Goal: Information Seeking & Learning: Learn about a topic

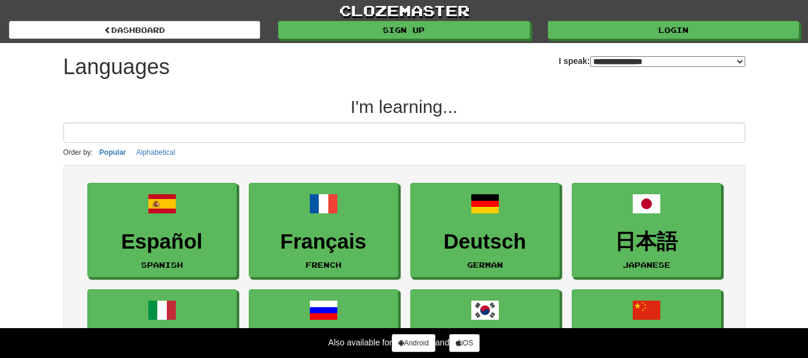
click at [633, 57] on select "**********" at bounding box center [667, 61] width 155 height 11
select select "*******"
click at [590, 56] on select "**********" at bounding box center [667, 61] width 155 height 11
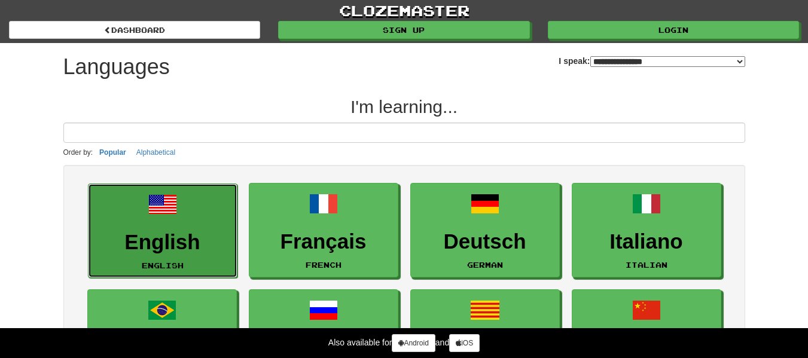
click at [171, 218] on span at bounding box center [162, 204] width 29 height 29
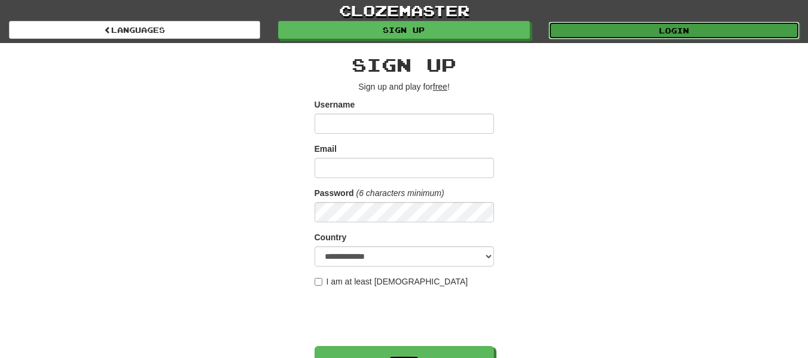
click at [586, 29] on link "Login" at bounding box center [673, 31] width 251 height 18
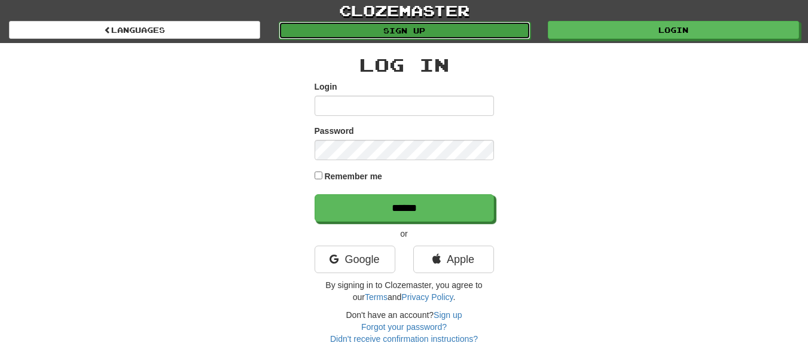
click at [460, 25] on link "Sign up" at bounding box center [404, 31] width 251 height 18
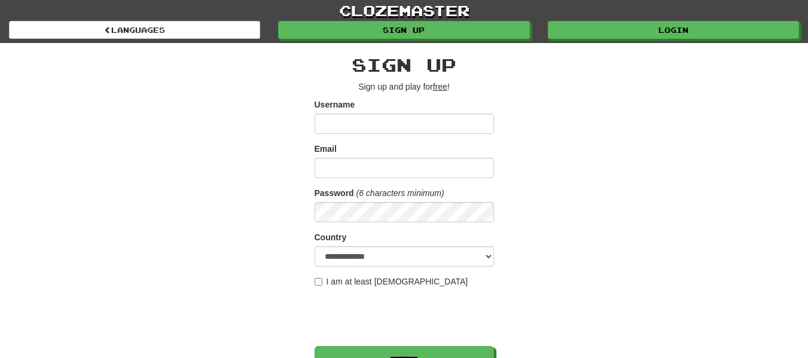
click at [388, 121] on input "Username" at bounding box center [404, 124] width 179 height 20
type input "*"
type input "*******"
click at [362, 165] on input "Email" at bounding box center [404, 168] width 179 height 20
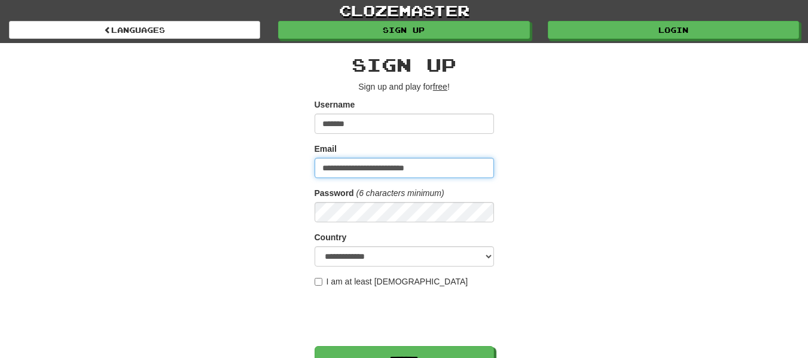
type input "**********"
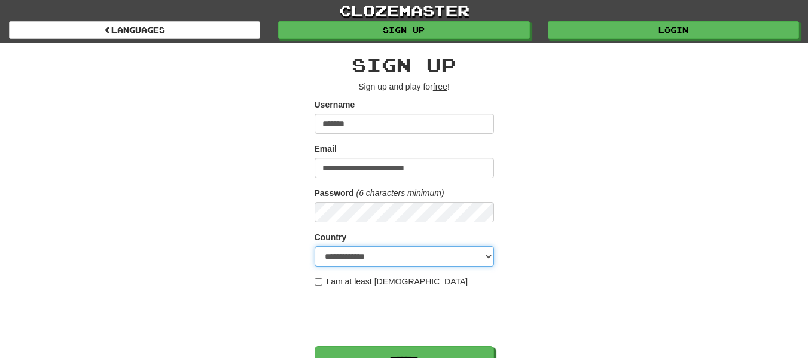
click at [386, 259] on select "**********" at bounding box center [404, 256] width 179 height 20
select select "**"
click at [315, 246] on select "**********" at bounding box center [404, 256] width 179 height 20
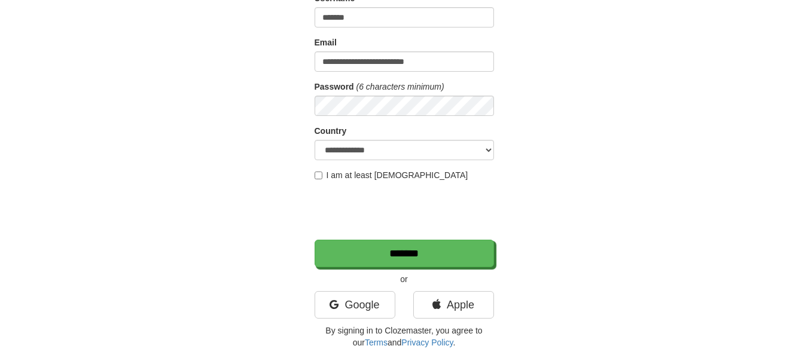
scroll to position [107, 0]
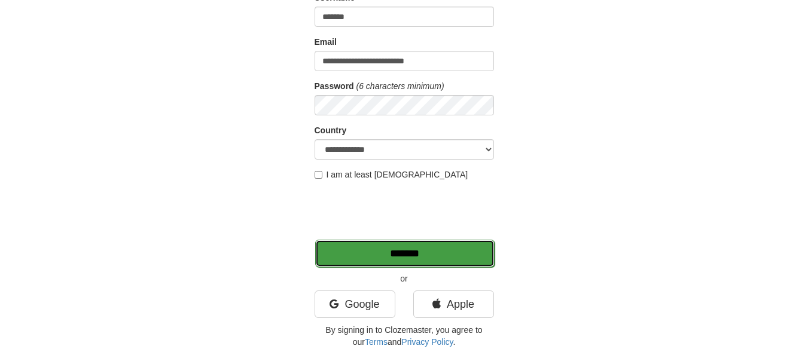
click at [373, 255] on input "*******" at bounding box center [404, 254] width 179 height 28
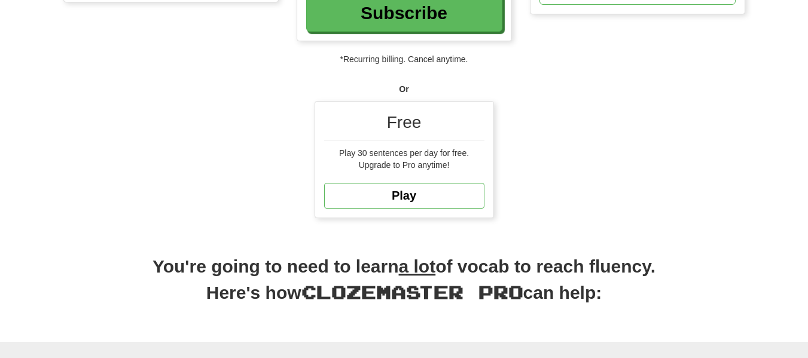
scroll to position [288, 0]
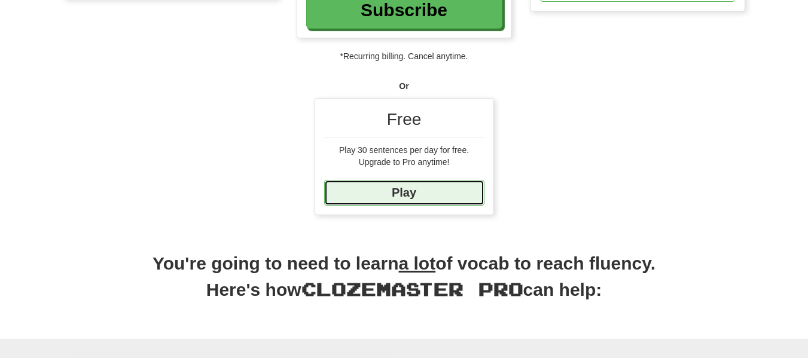
click at [444, 195] on link "Play" at bounding box center [404, 193] width 160 height 26
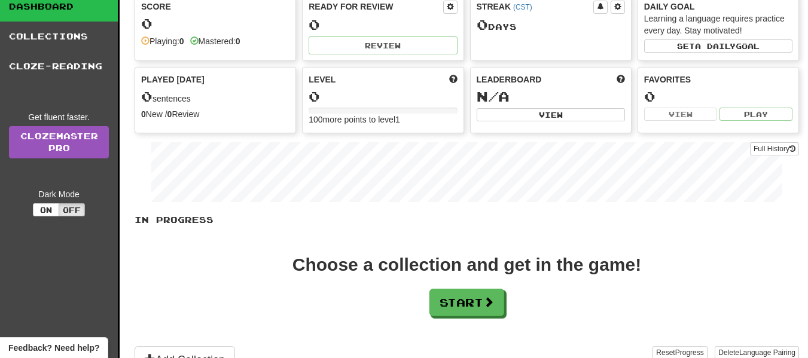
scroll to position [83, 0]
click at [50, 208] on button "On" at bounding box center [46, 209] width 26 height 13
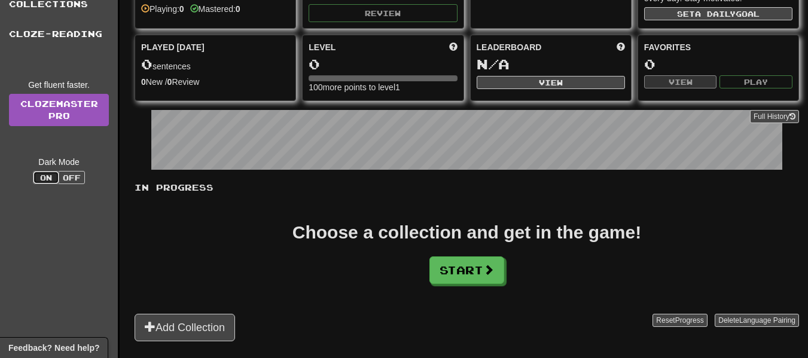
scroll to position [0, 0]
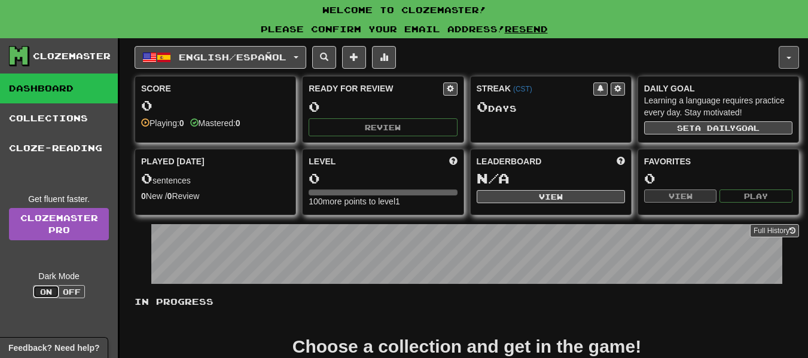
click at [794, 56] on button "button" at bounding box center [789, 57] width 20 height 23
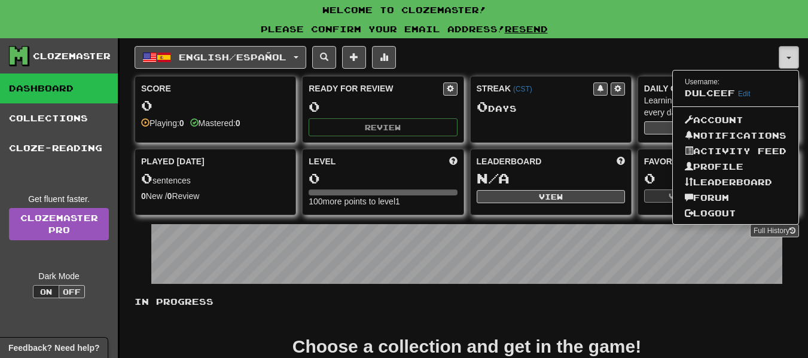
click at [791, 56] on button "button" at bounding box center [789, 57] width 20 height 23
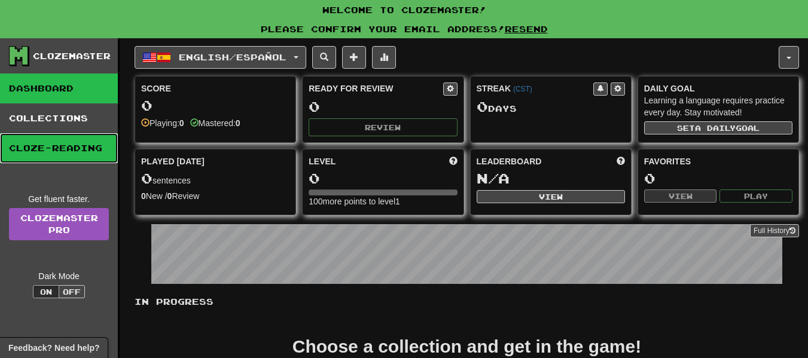
click at [93, 157] on link "Cloze-Reading" at bounding box center [59, 148] width 118 height 30
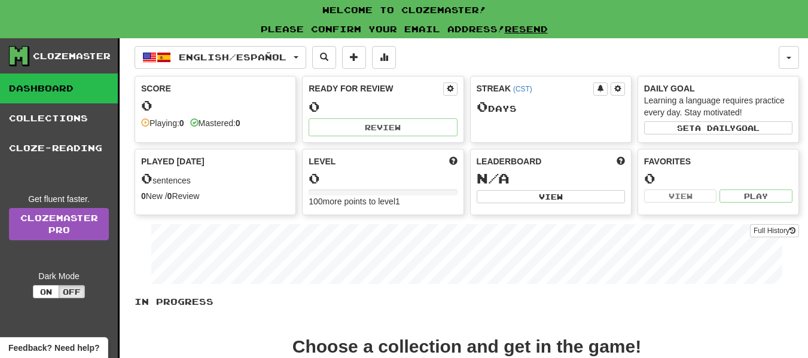
click at [447, 171] on div "0" at bounding box center [383, 178] width 148 height 15
click at [312, 174] on div "0" at bounding box center [383, 178] width 148 height 15
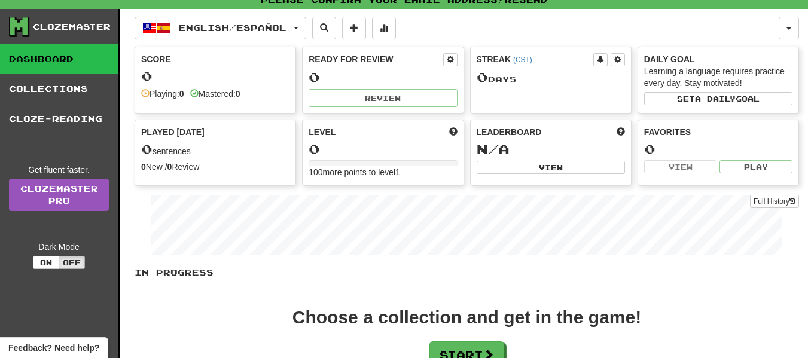
scroll to position [28, 0]
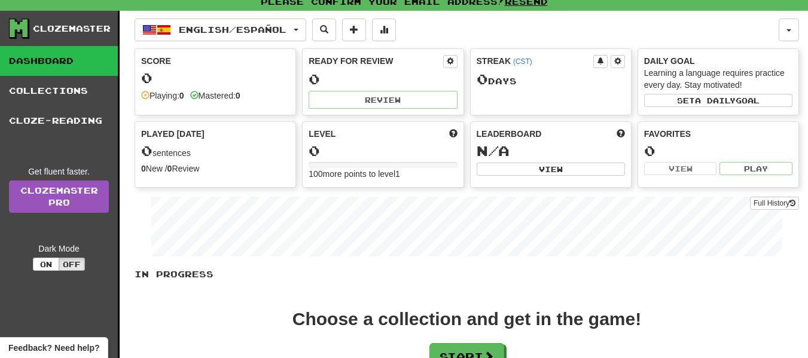
click at [392, 140] on div "Level 0 100 more points to level 1" at bounding box center [383, 154] width 160 height 65
click at [313, 151] on div "0" at bounding box center [383, 151] width 148 height 15
click at [455, 345] on button "Start" at bounding box center [467, 358] width 75 height 28
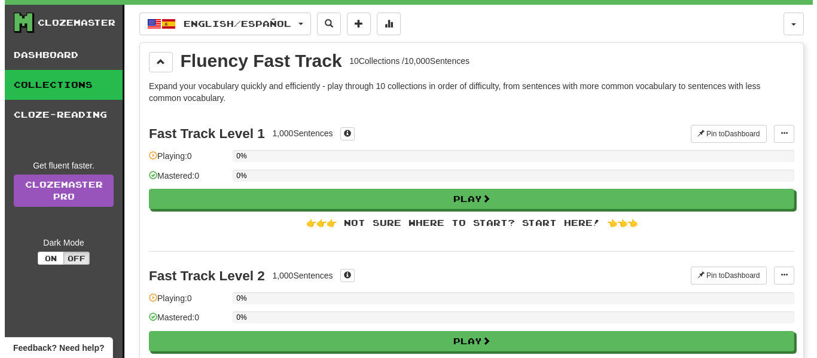
scroll to position [34, 0]
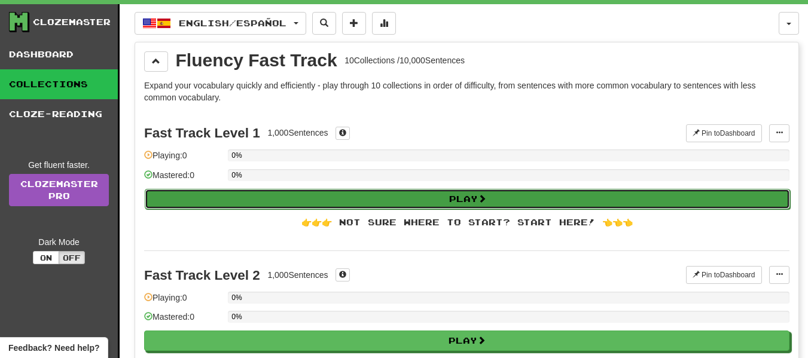
click at [255, 194] on button "Play" at bounding box center [467, 199] width 645 height 20
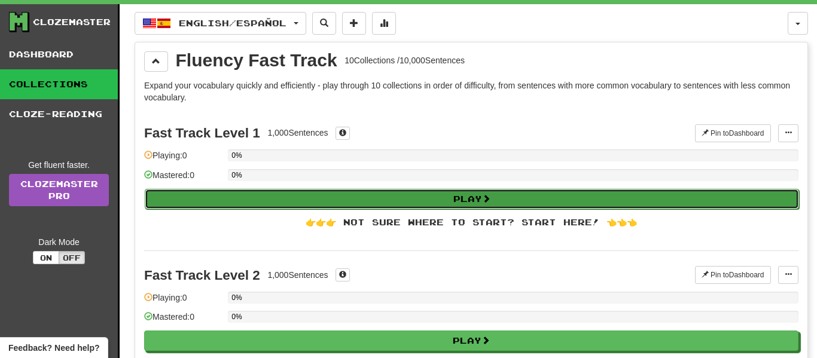
select select "**"
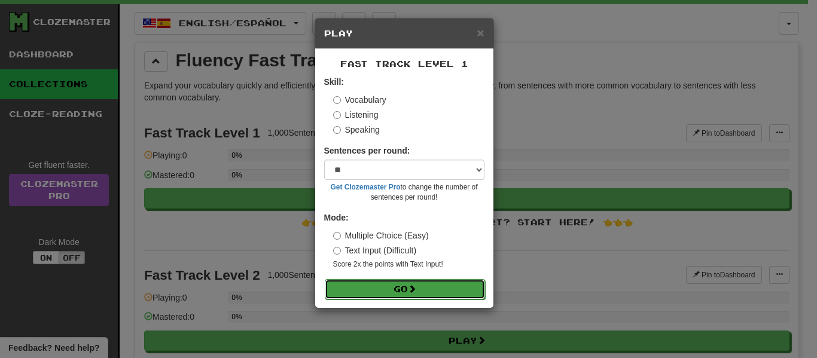
click at [414, 290] on span at bounding box center [412, 289] width 8 height 8
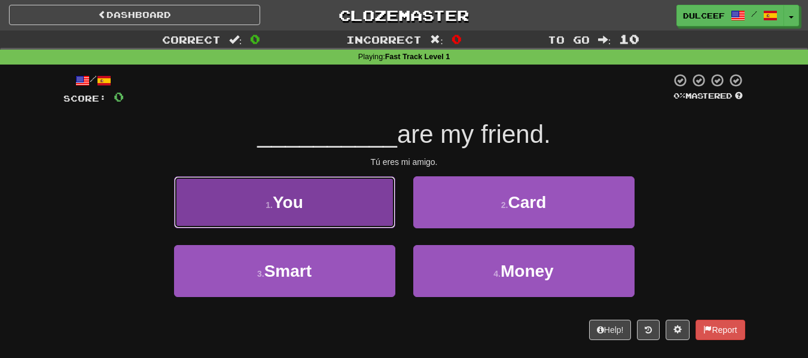
click at [367, 188] on button "1 . You" at bounding box center [284, 202] width 221 height 52
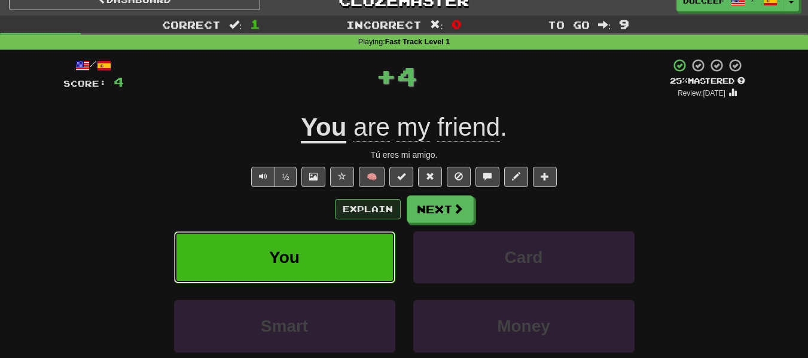
scroll to position [16, 0]
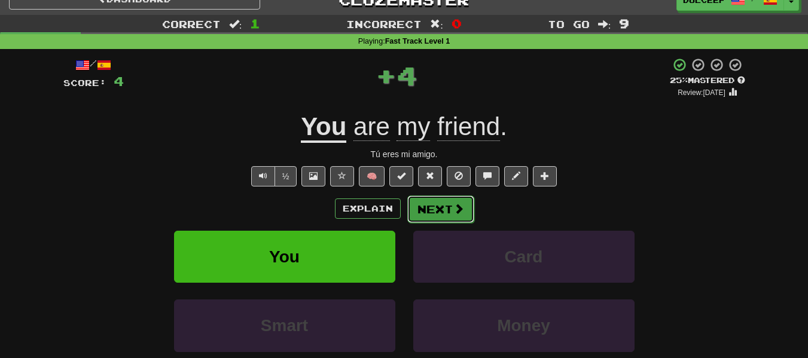
click at [433, 212] on button "Next" at bounding box center [440, 210] width 67 height 28
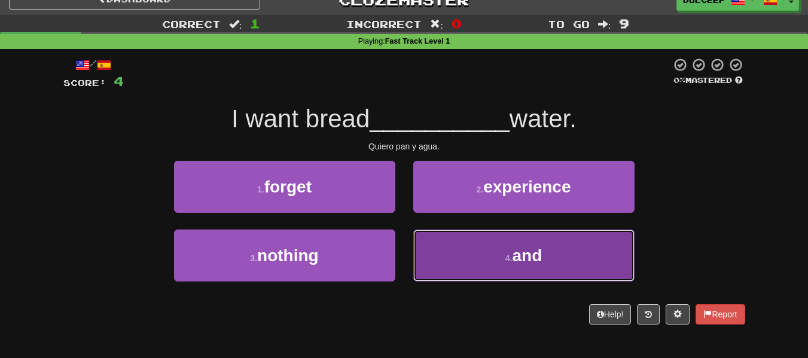
click at [453, 243] on button "4 . and" at bounding box center [523, 256] width 221 height 52
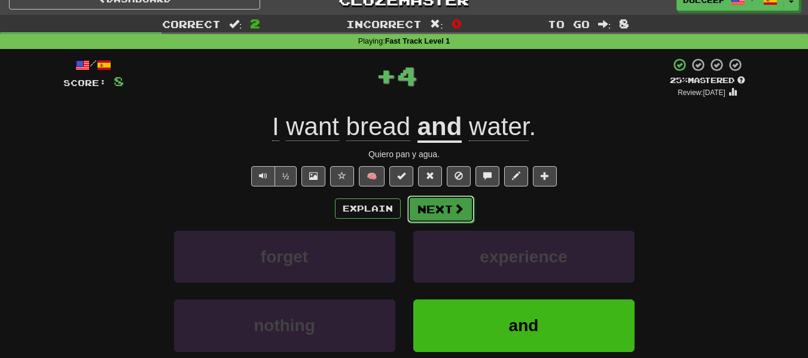
click at [438, 212] on button "Next" at bounding box center [440, 210] width 67 height 28
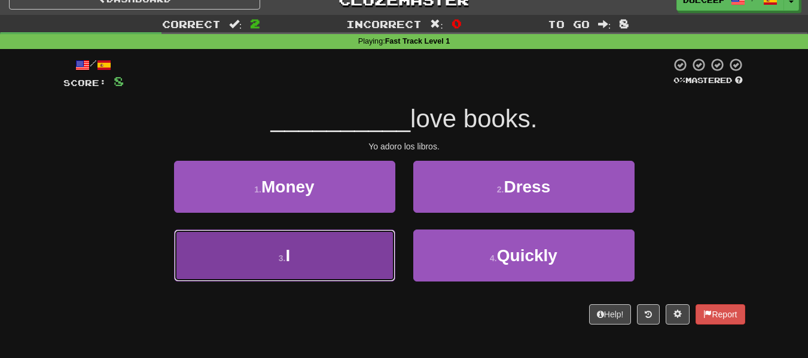
click at [326, 273] on button "3 . I" at bounding box center [284, 256] width 221 height 52
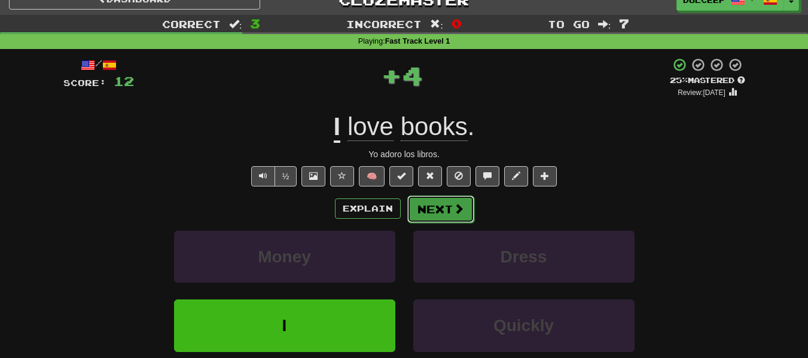
click at [434, 200] on button "Next" at bounding box center [440, 210] width 67 height 28
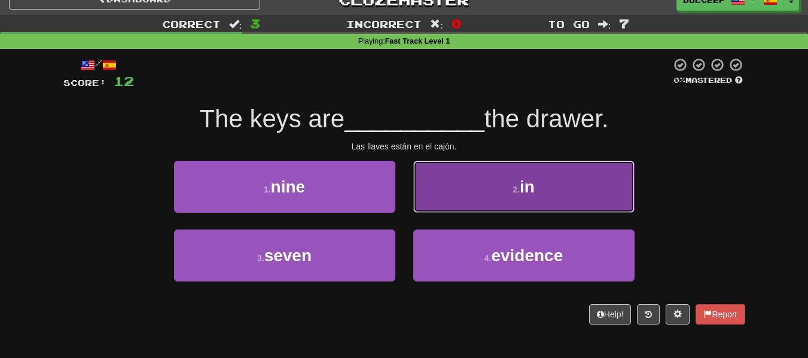
click at [467, 179] on button "2 . in" at bounding box center [523, 187] width 221 height 52
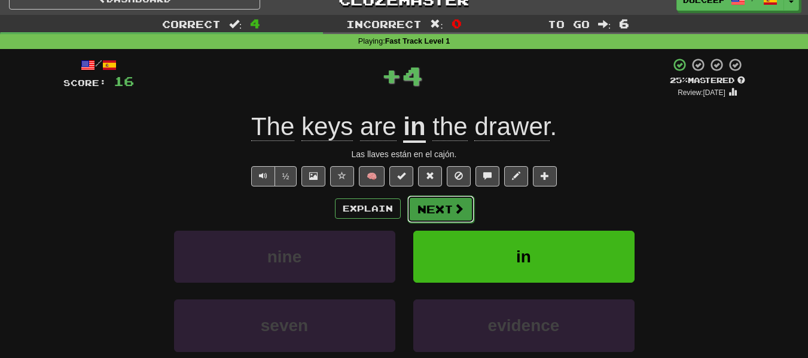
click at [447, 202] on button "Next" at bounding box center [440, 210] width 67 height 28
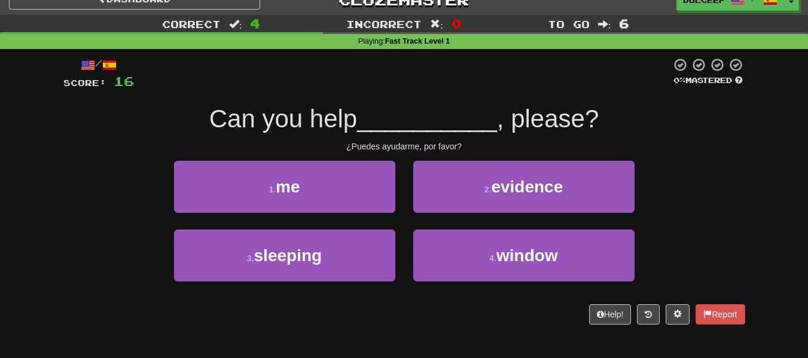
click at [447, 202] on button "2 . evidence" at bounding box center [523, 187] width 221 height 52
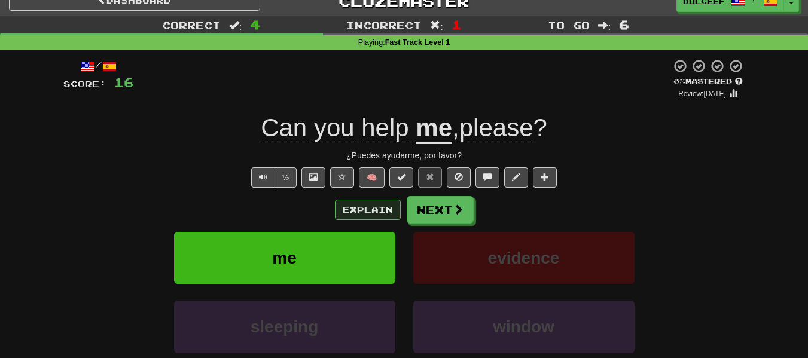
scroll to position [14, 0]
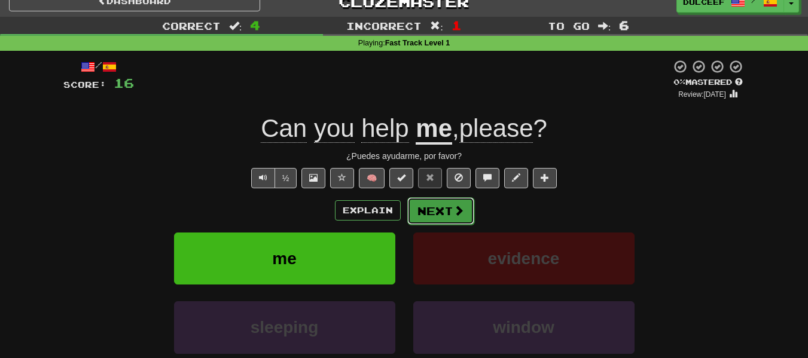
click at [423, 203] on button "Next" at bounding box center [440, 211] width 67 height 28
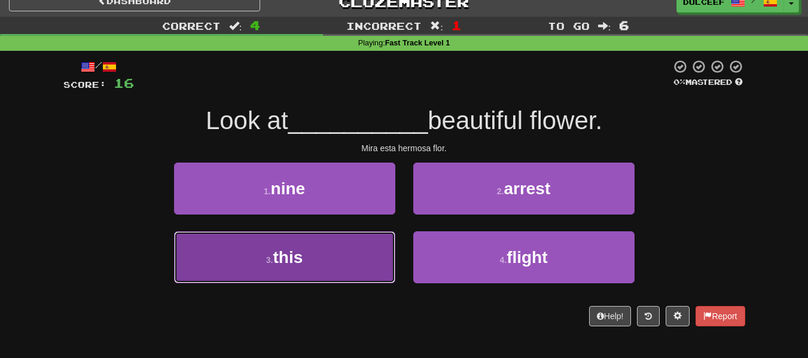
click at [377, 245] on button "3 . this" at bounding box center [284, 257] width 221 height 52
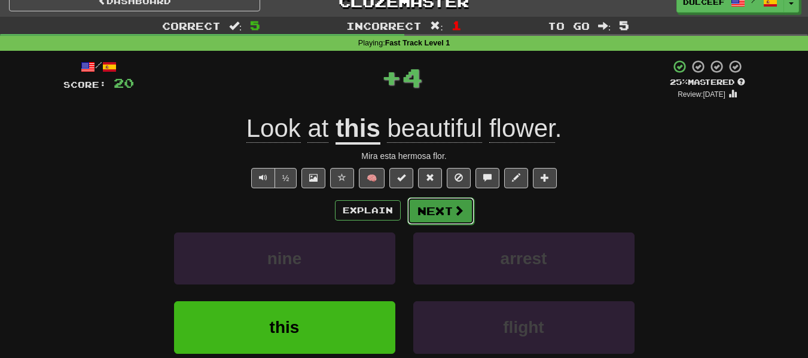
click at [440, 208] on button "Next" at bounding box center [440, 211] width 67 height 28
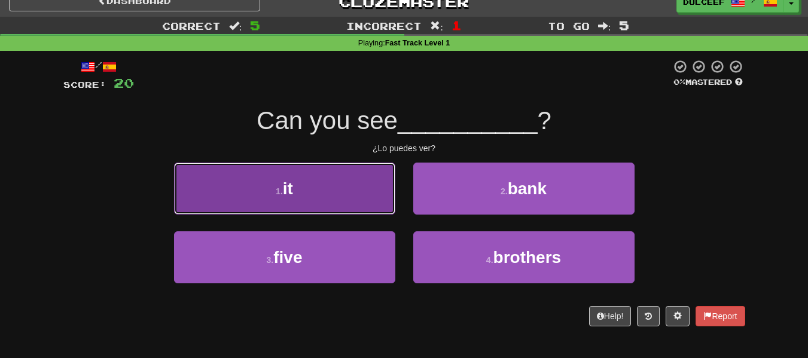
click at [379, 201] on button "1 . it" at bounding box center [284, 189] width 221 height 52
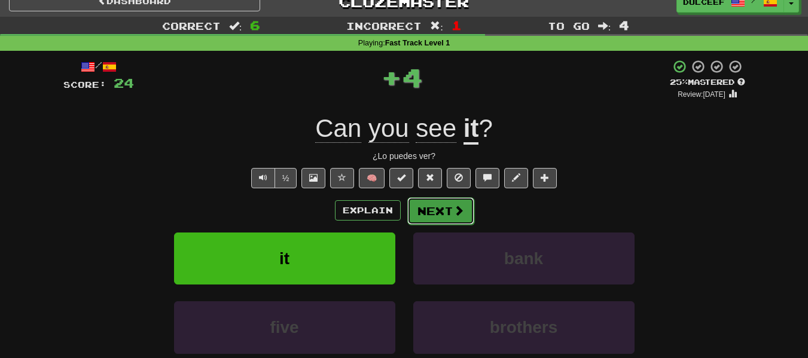
click at [430, 206] on button "Next" at bounding box center [440, 211] width 67 height 28
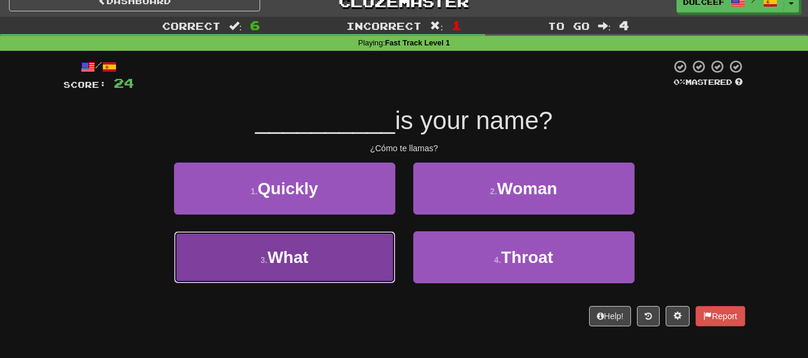
click at [367, 248] on button "3 . What" at bounding box center [284, 257] width 221 height 52
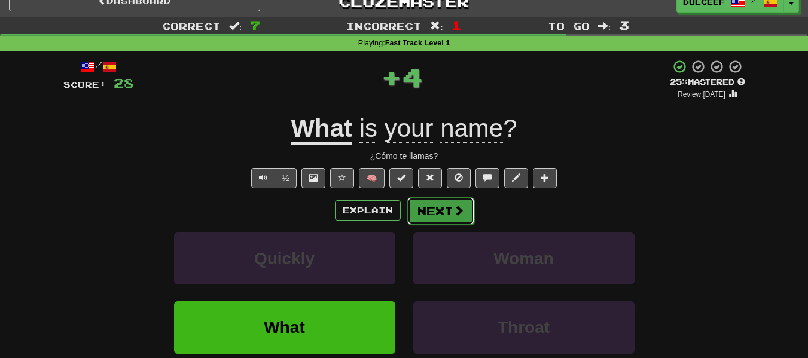
click at [419, 214] on button "Next" at bounding box center [440, 211] width 67 height 28
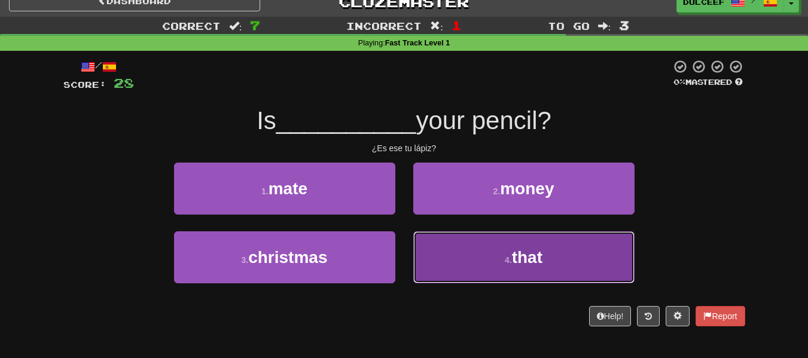
click at [424, 239] on button "4 . that" at bounding box center [523, 257] width 221 height 52
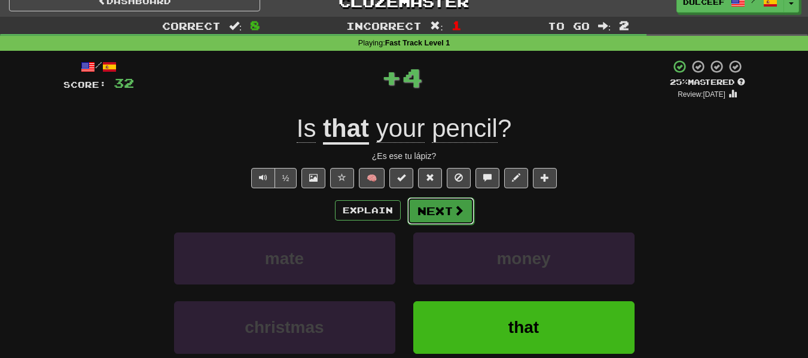
click at [415, 205] on button "Next" at bounding box center [440, 211] width 67 height 28
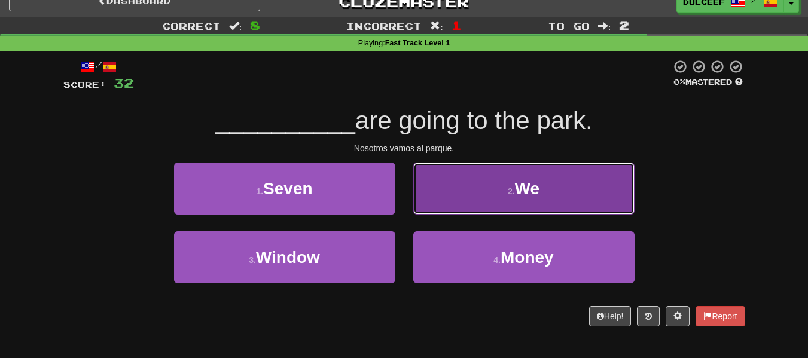
click at [496, 169] on button "2 . We" at bounding box center [523, 189] width 221 height 52
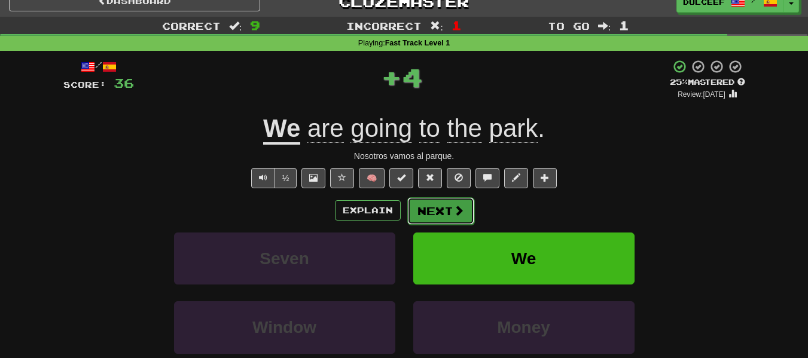
click at [426, 203] on button "Next" at bounding box center [440, 211] width 67 height 28
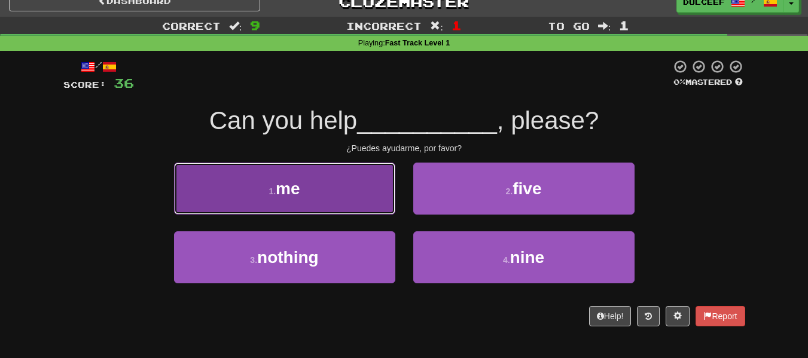
click at [378, 194] on button "1 . me" at bounding box center [284, 189] width 221 height 52
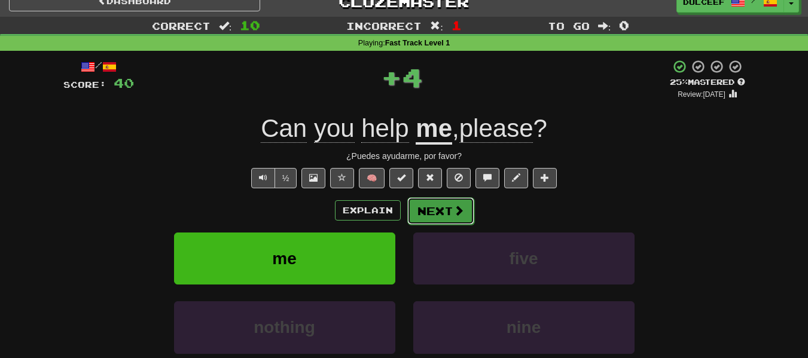
click at [439, 206] on button "Next" at bounding box center [440, 211] width 67 height 28
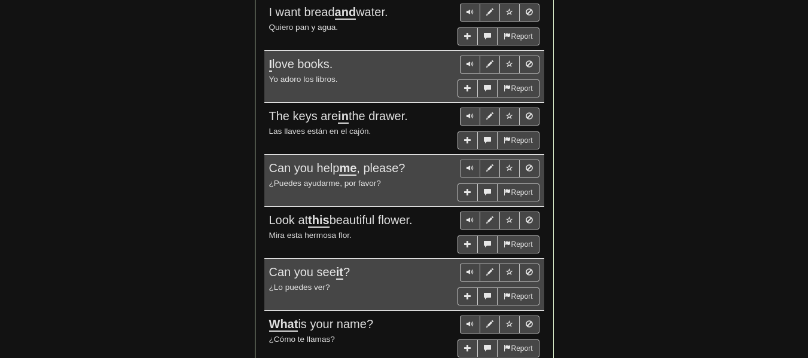
scroll to position [769, 0]
click at [489, 166] on span "Sentence controls" at bounding box center [489, 167] width 7 height 7
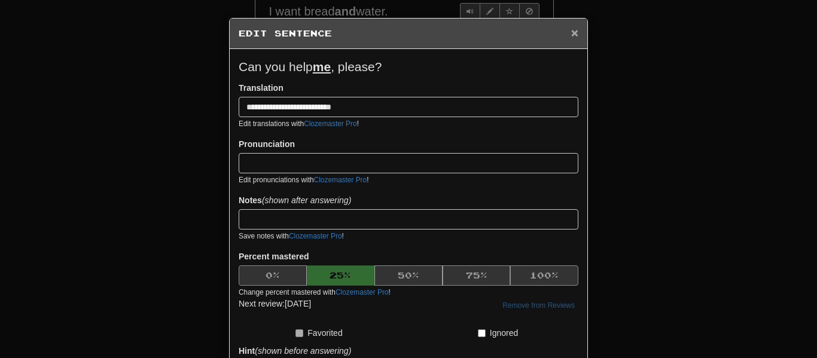
click at [571, 31] on span "×" at bounding box center [574, 33] width 7 height 14
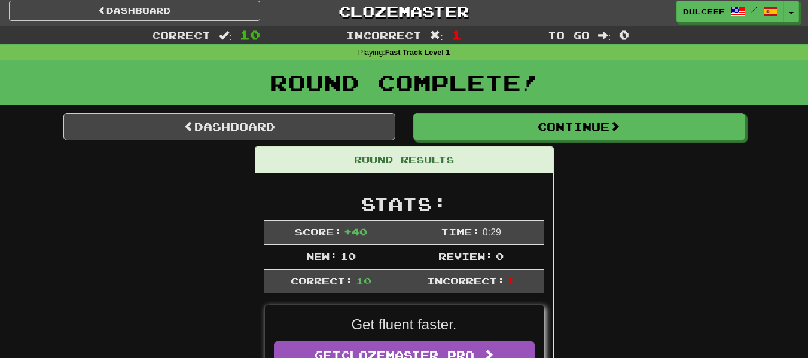
scroll to position [35, 0]
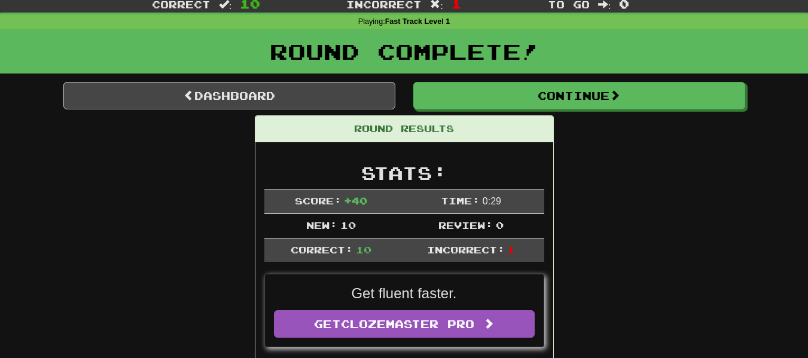
click at [482, 244] on span "Incorrect:" at bounding box center [466, 249] width 78 height 11
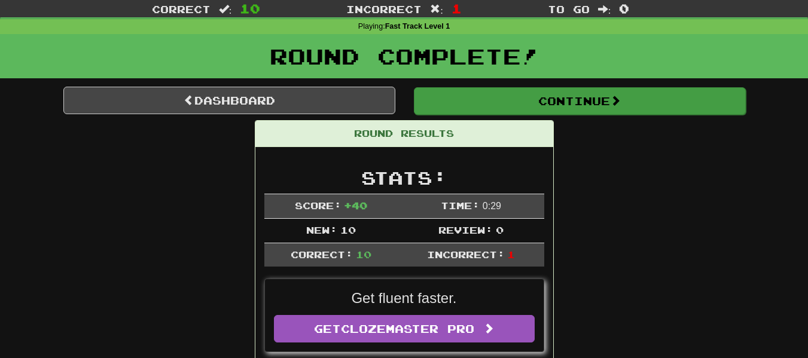
scroll to position [0, 0]
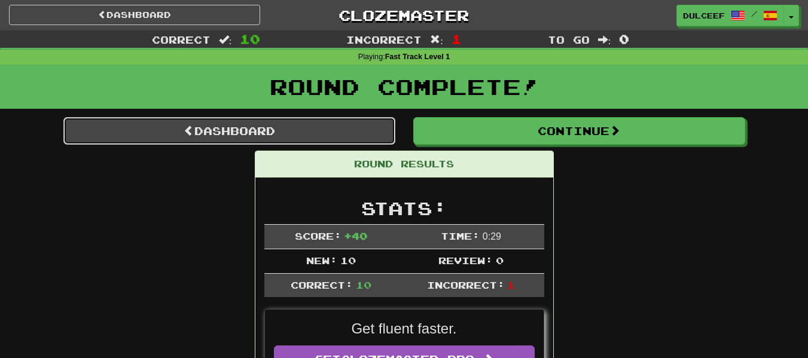
click at [339, 129] on link "Dashboard" at bounding box center [229, 131] width 332 height 28
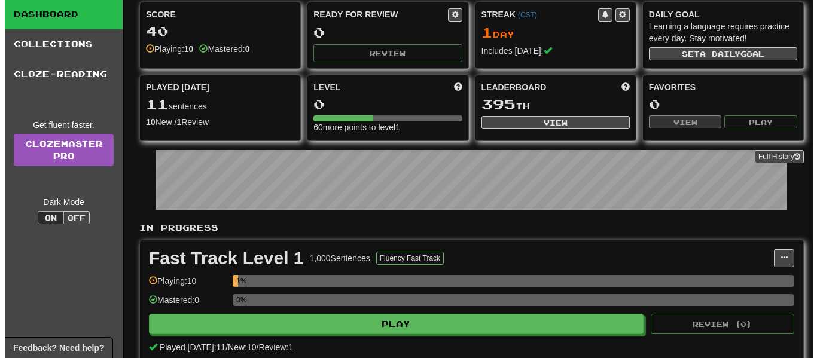
scroll to position [54, 0]
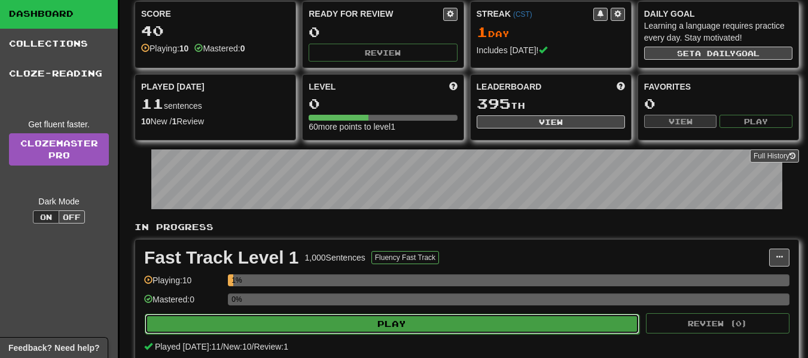
click at [413, 321] on button "Play" at bounding box center [392, 324] width 495 height 20
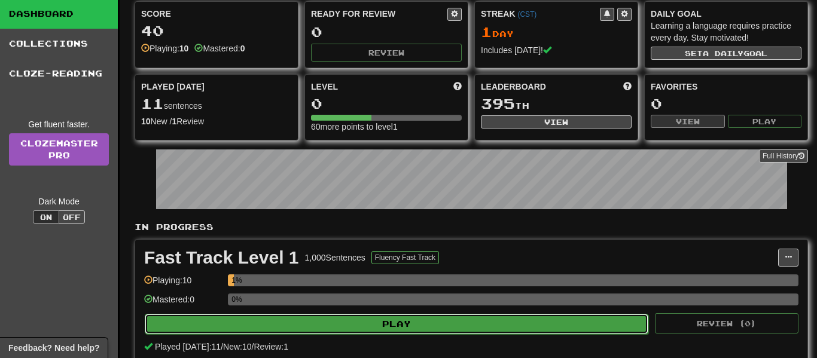
select select "**"
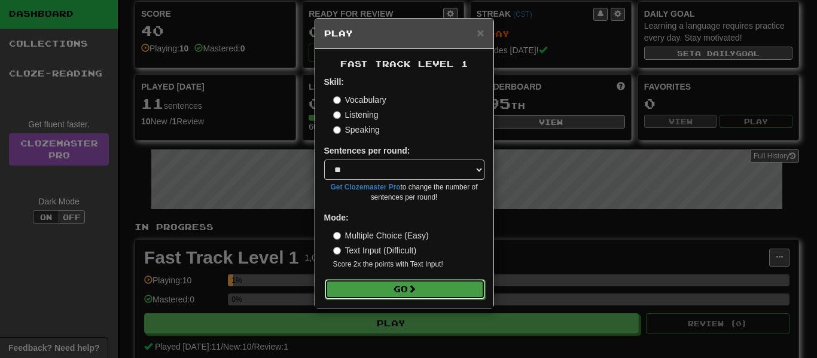
click at [403, 286] on button "Go" at bounding box center [405, 289] width 160 height 20
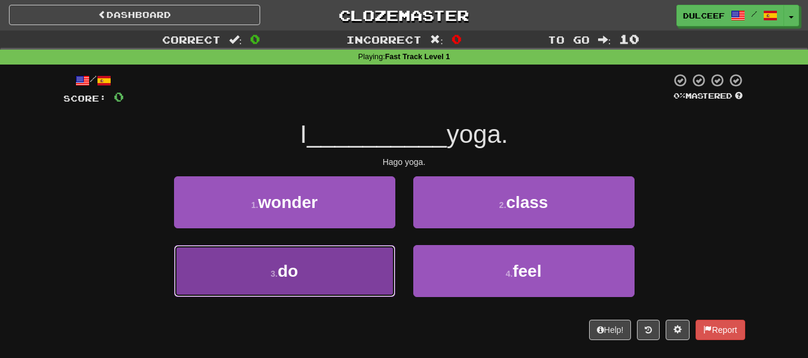
click at [368, 261] on button "3 . do" at bounding box center [284, 271] width 221 height 52
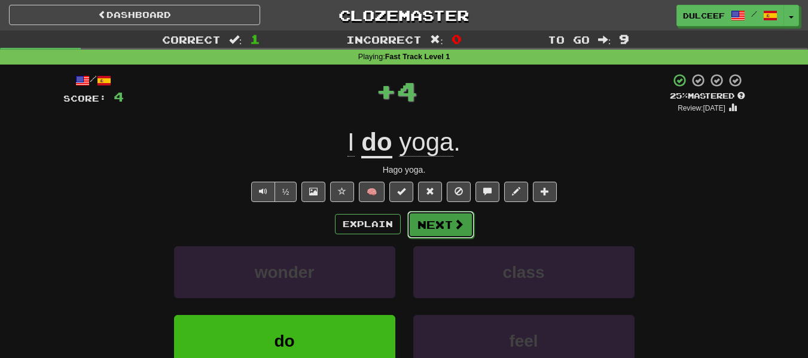
click at [438, 219] on button "Next" at bounding box center [440, 225] width 67 height 28
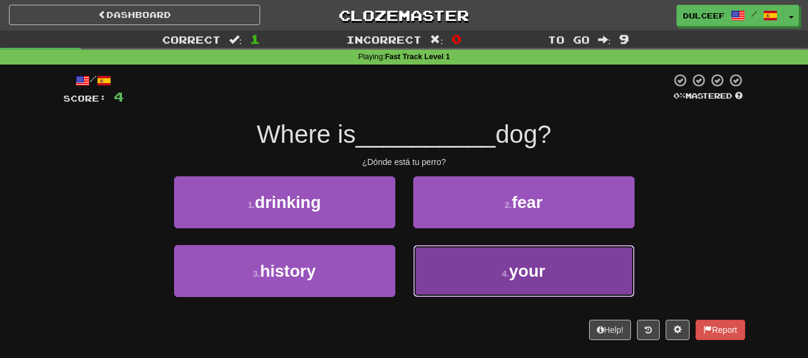
click at [442, 251] on button "4 . your" at bounding box center [523, 271] width 221 height 52
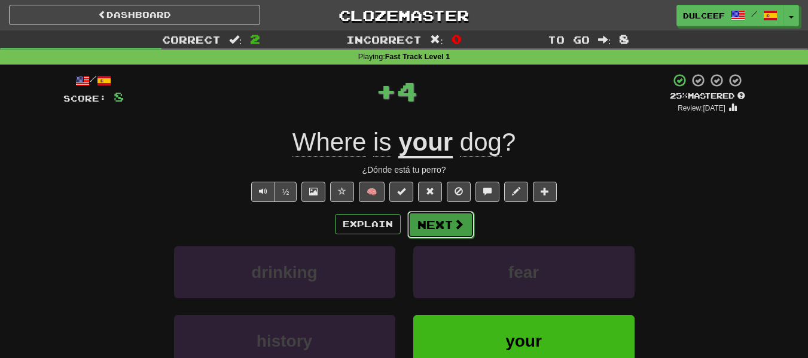
click at [437, 220] on button "Next" at bounding box center [440, 225] width 67 height 28
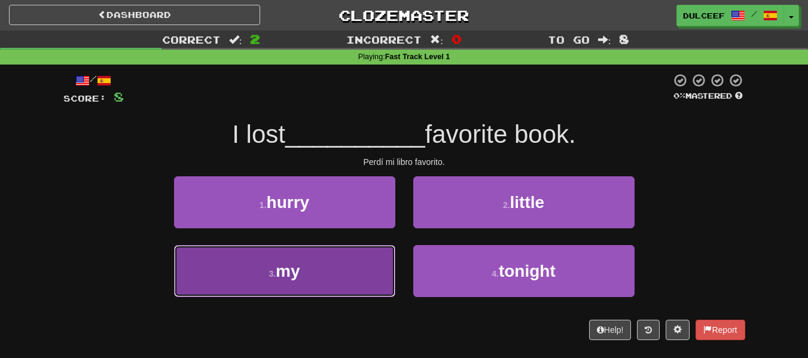
click at [353, 261] on button "3 . my" at bounding box center [284, 271] width 221 height 52
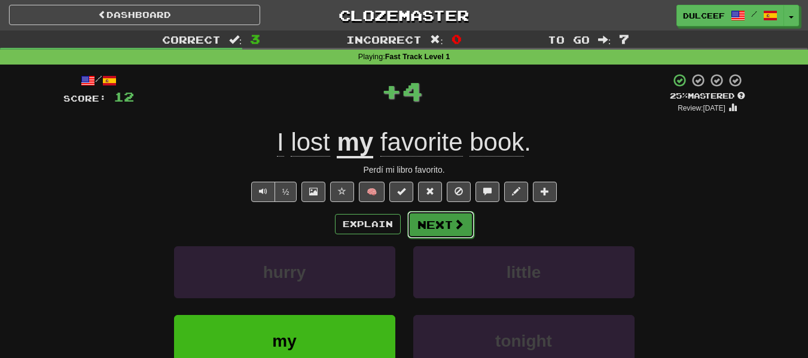
click at [417, 218] on button "Next" at bounding box center [440, 225] width 67 height 28
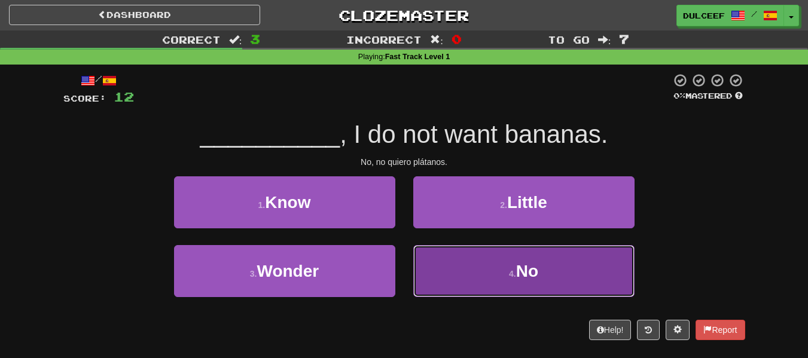
click at [438, 261] on button "4 . No" at bounding box center [523, 271] width 221 height 52
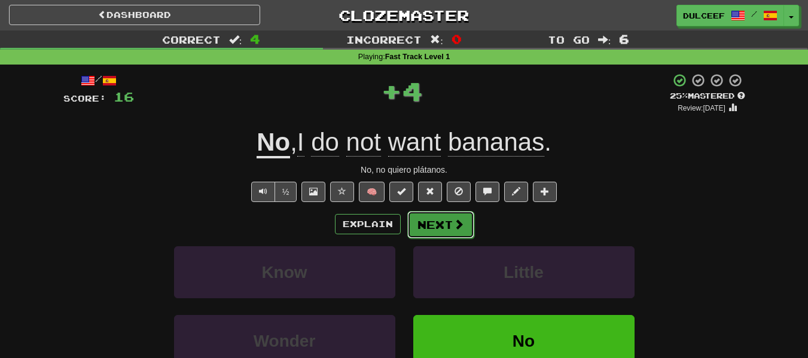
click at [429, 222] on button "Next" at bounding box center [440, 225] width 67 height 28
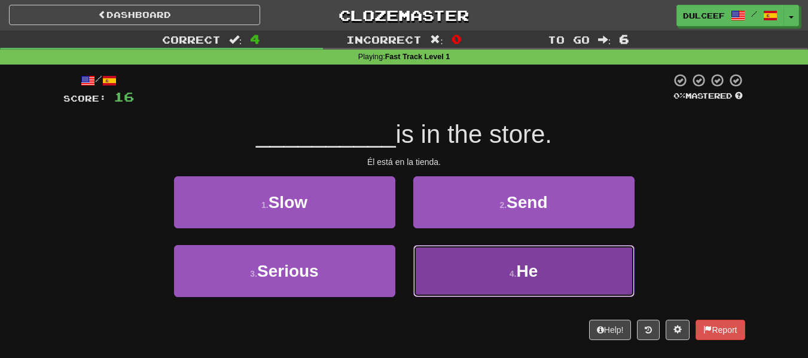
click at [432, 264] on button "4 . He" at bounding box center [523, 271] width 221 height 52
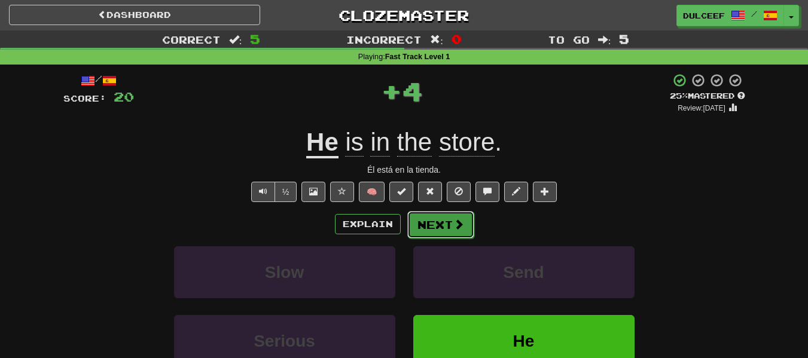
click at [429, 222] on button "Next" at bounding box center [440, 225] width 67 height 28
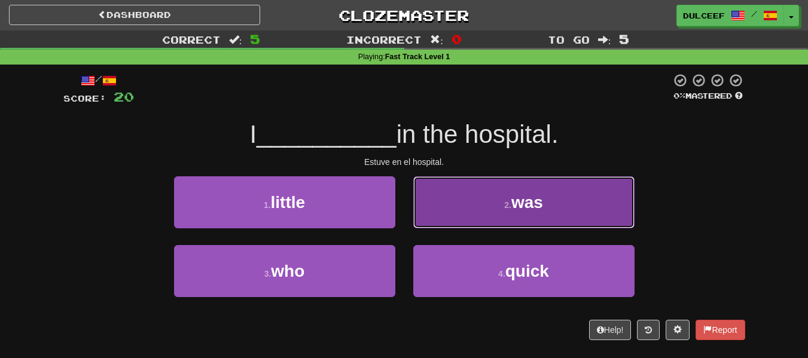
click at [444, 193] on button "2 . was" at bounding box center [523, 202] width 221 height 52
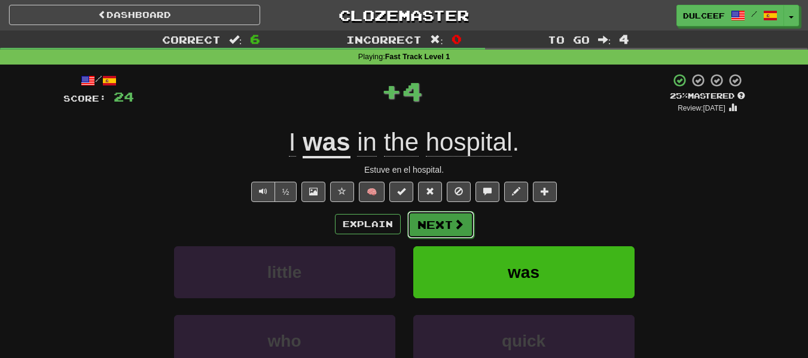
click at [432, 217] on button "Next" at bounding box center [440, 225] width 67 height 28
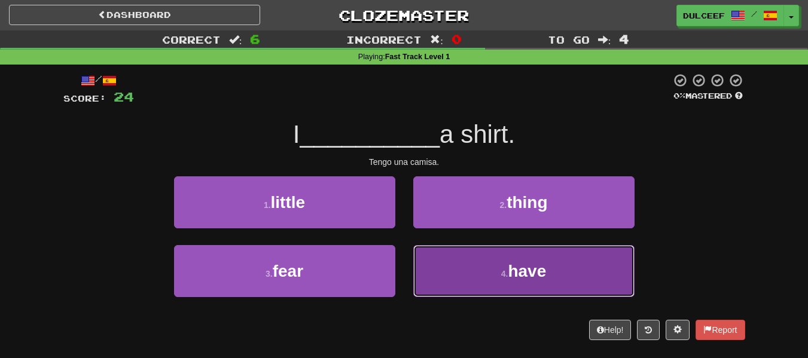
click at [437, 260] on button "4 . have" at bounding box center [523, 271] width 221 height 52
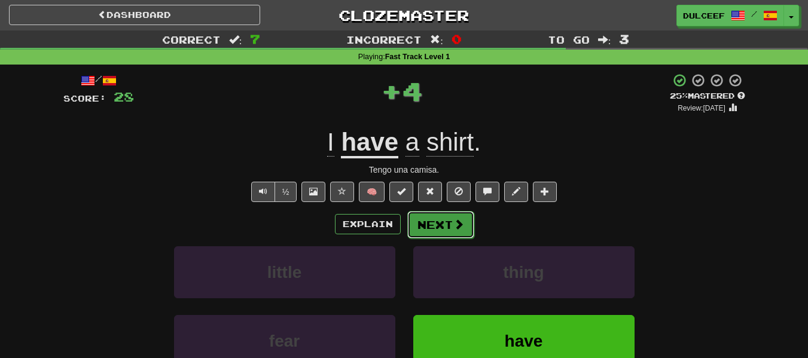
click at [428, 221] on button "Next" at bounding box center [440, 225] width 67 height 28
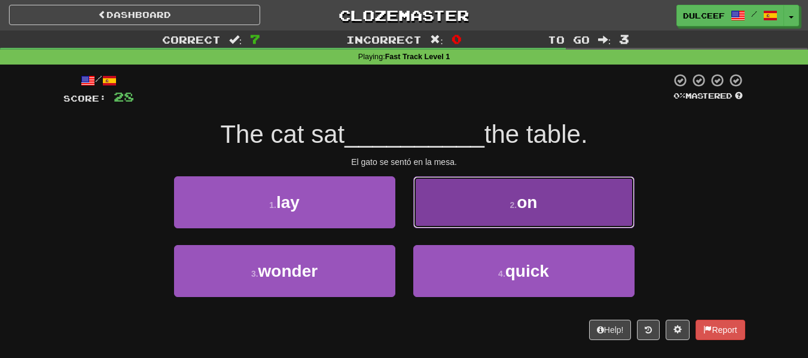
click at [436, 214] on button "2 . on" at bounding box center [523, 202] width 221 height 52
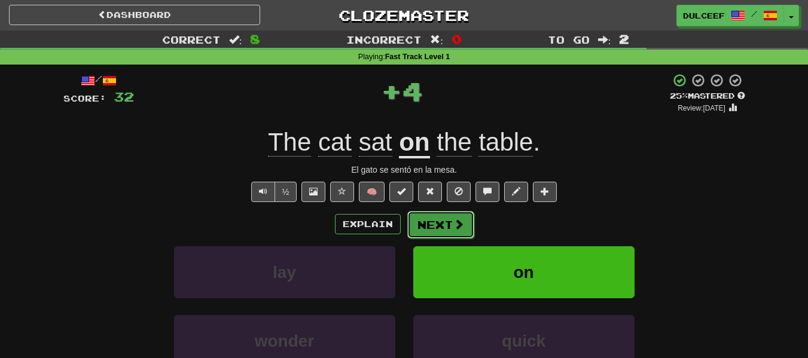
click at [429, 216] on button "Next" at bounding box center [440, 225] width 67 height 28
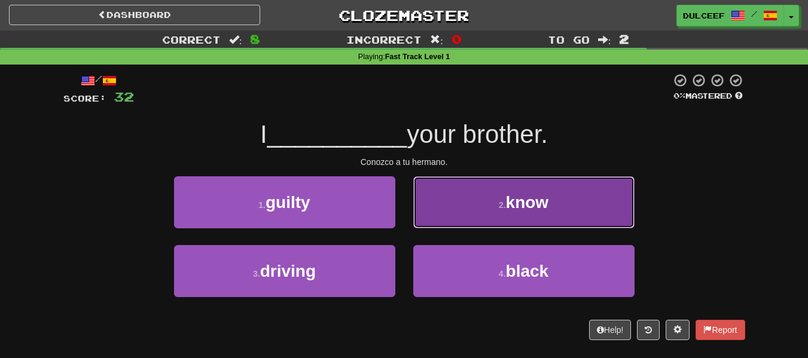
click at [450, 203] on button "2 . know" at bounding box center [523, 202] width 221 height 52
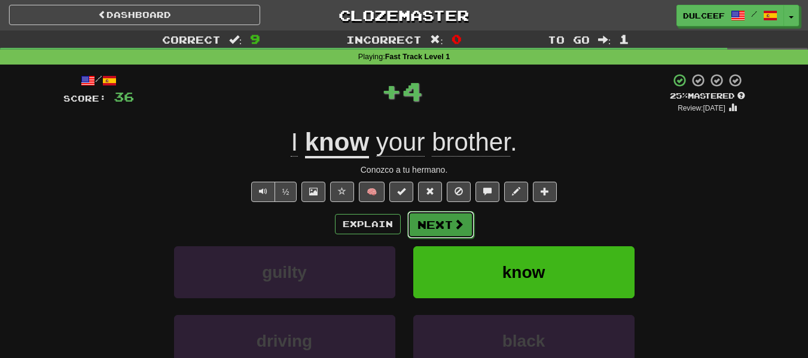
click at [432, 214] on button "Next" at bounding box center [440, 225] width 67 height 28
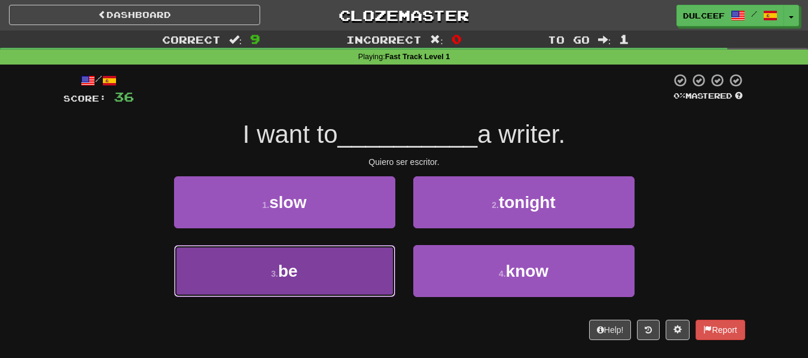
click at [358, 269] on button "3 . be" at bounding box center [284, 271] width 221 height 52
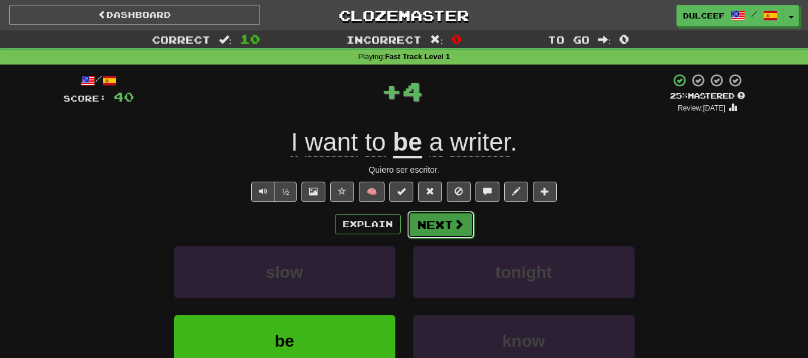
click at [435, 215] on button "Next" at bounding box center [440, 225] width 67 height 28
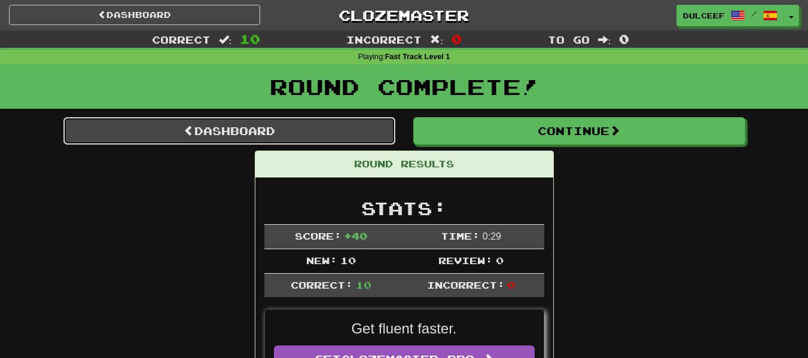
click at [377, 133] on link "Dashboard" at bounding box center [229, 131] width 332 height 28
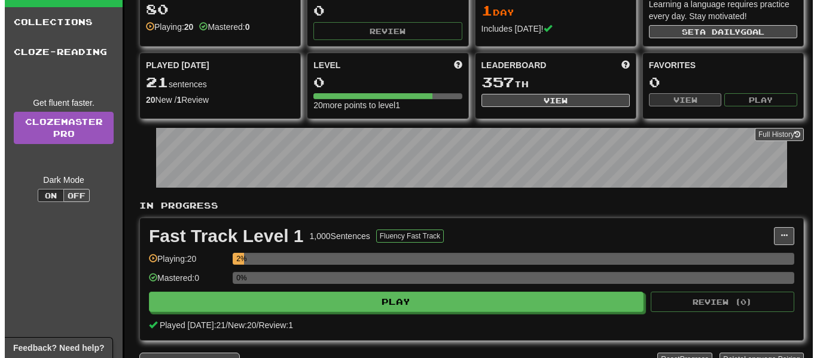
scroll to position [77, 0]
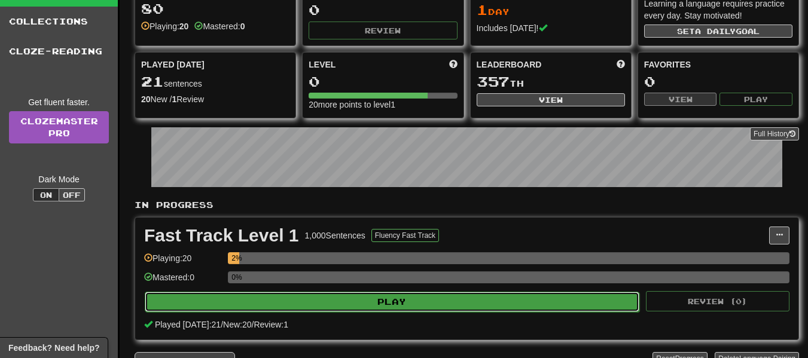
click at [389, 303] on button "Play" at bounding box center [392, 302] width 495 height 20
select select "**"
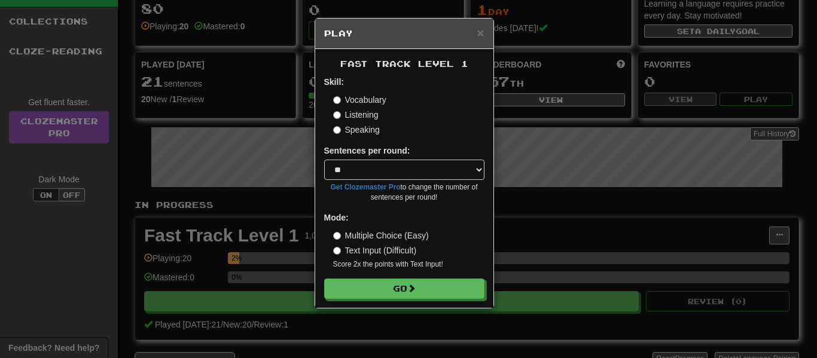
click at [367, 248] on label "Text Input (Difficult)" at bounding box center [375, 251] width 84 height 12
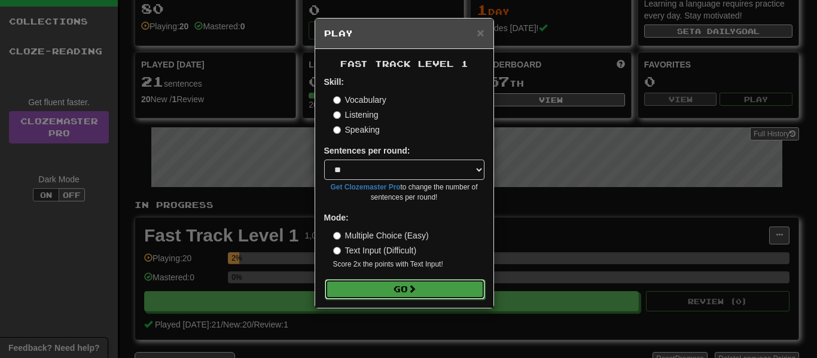
click at [365, 286] on button "Go" at bounding box center [405, 289] width 160 height 20
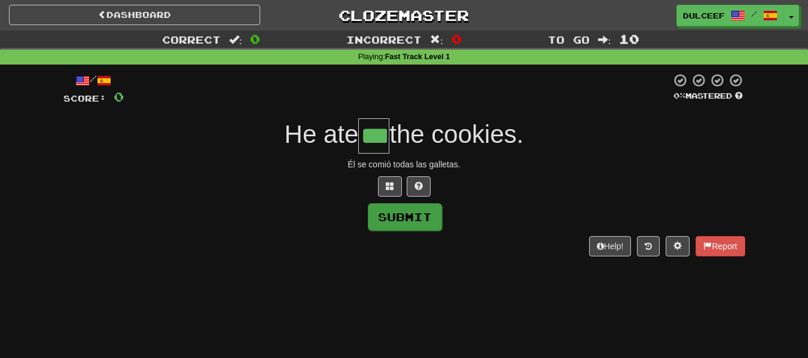
type input "***"
click at [395, 216] on button "Submit" at bounding box center [405, 217] width 74 height 28
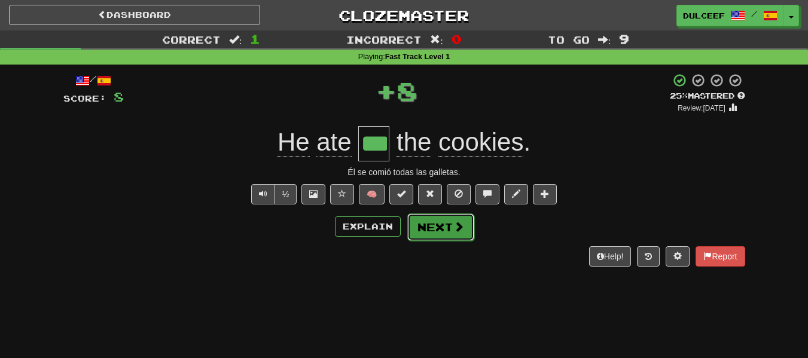
click at [439, 236] on button "Next" at bounding box center [440, 228] width 67 height 28
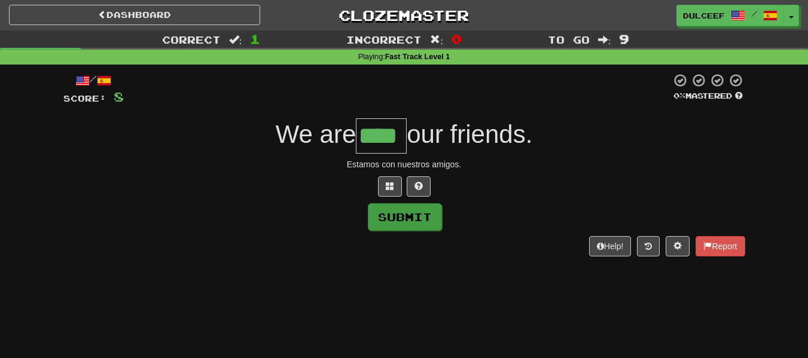
type input "****"
click at [403, 220] on button "Submit" at bounding box center [405, 217] width 74 height 28
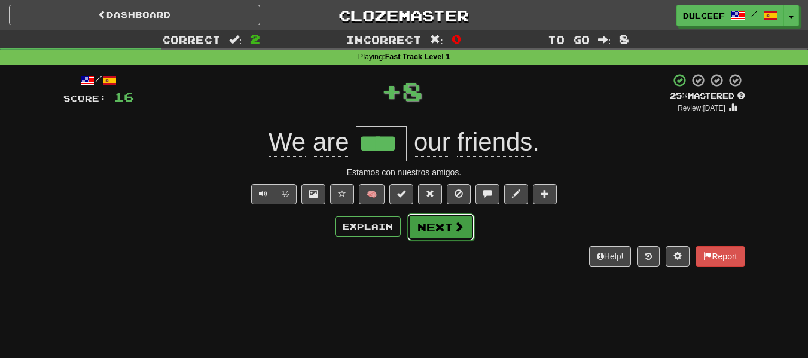
click at [449, 214] on button "Next" at bounding box center [440, 228] width 67 height 28
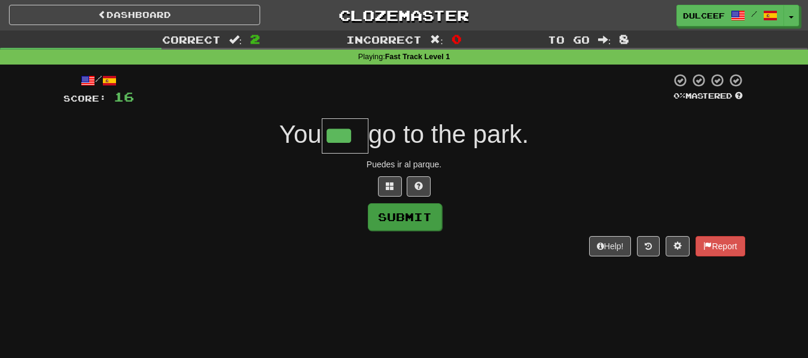
type input "***"
click at [412, 222] on button "Submit" at bounding box center [405, 217] width 74 height 28
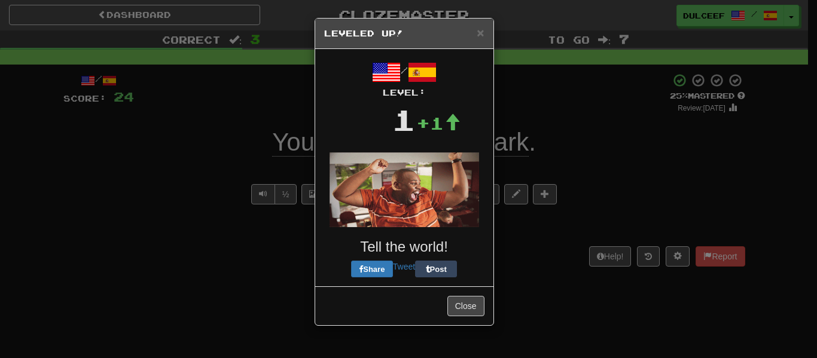
click at [431, 227] on div "/ Level: 1 +1 Tell the world! Share Tweet Post" at bounding box center [404, 168] width 160 height 220
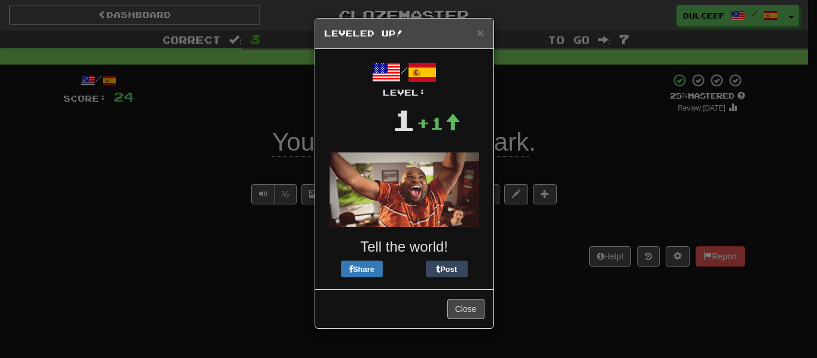
click at [476, 32] on h5 "Leveled Up!" at bounding box center [404, 34] width 160 height 12
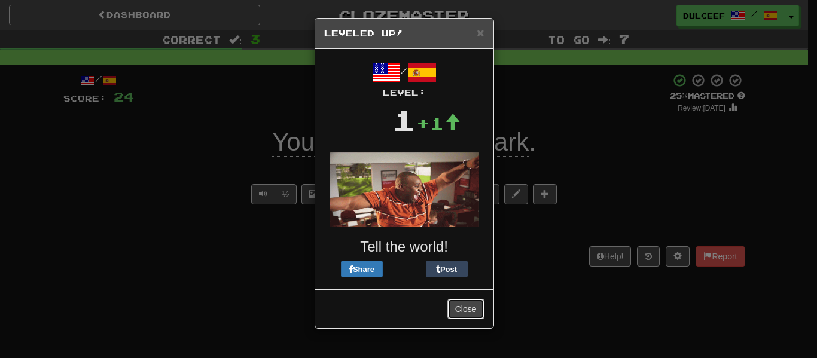
click at [476, 304] on button "Close" at bounding box center [465, 309] width 37 height 20
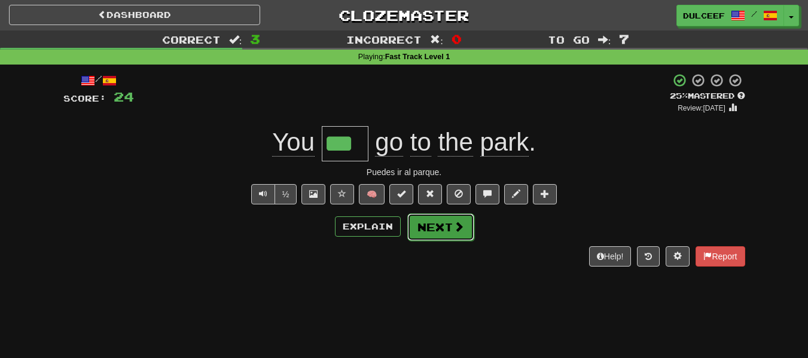
click at [435, 221] on button "Next" at bounding box center [440, 228] width 67 height 28
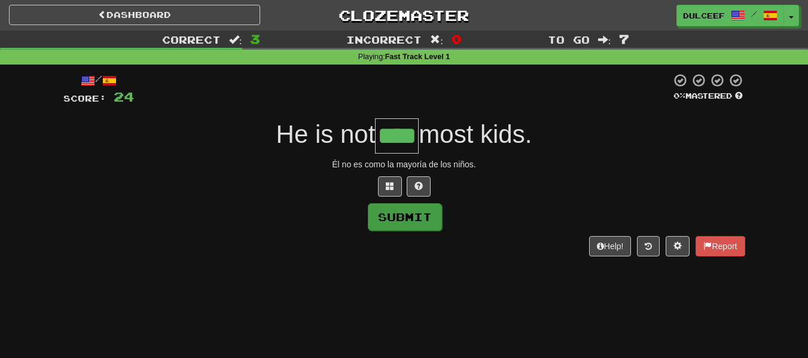
type input "****"
click at [412, 222] on button "Submit" at bounding box center [405, 217] width 74 height 28
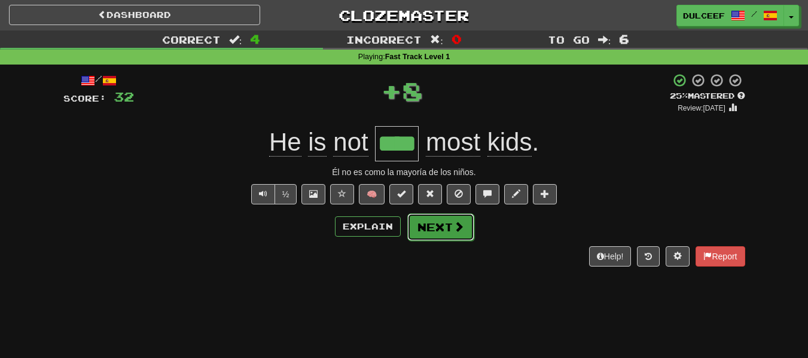
click at [449, 227] on button "Next" at bounding box center [440, 228] width 67 height 28
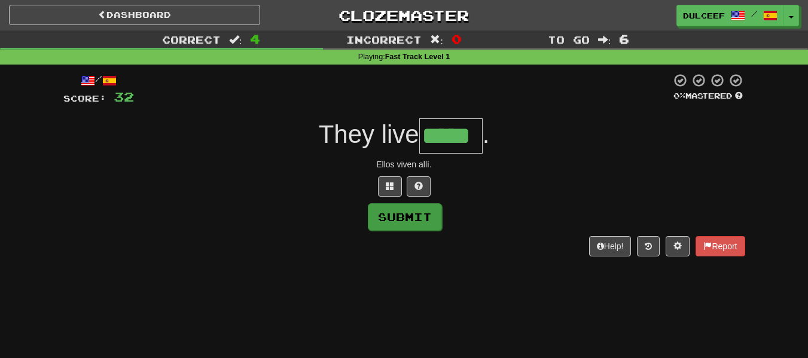
type input "*****"
click at [421, 227] on button "Submit" at bounding box center [405, 217] width 74 height 28
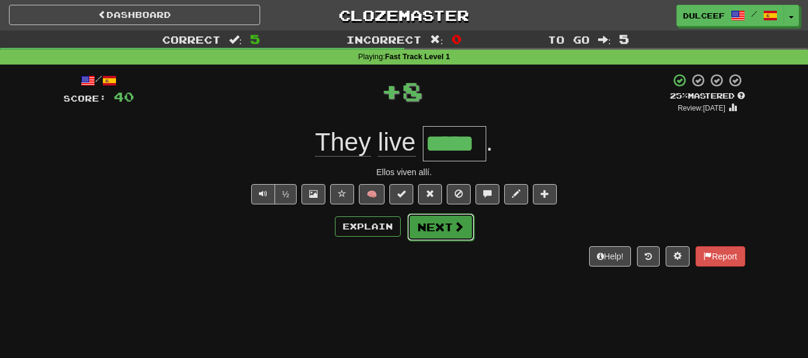
click at [453, 231] on span at bounding box center [458, 226] width 11 height 11
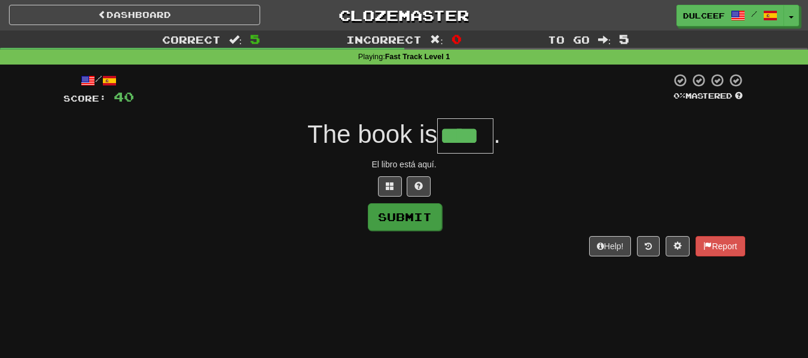
type input "****"
click at [435, 212] on button "Submit" at bounding box center [405, 217] width 74 height 28
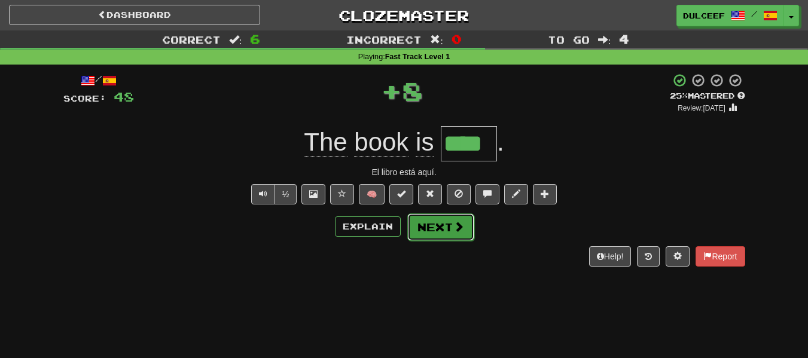
click at [445, 233] on button "Next" at bounding box center [440, 228] width 67 height 28
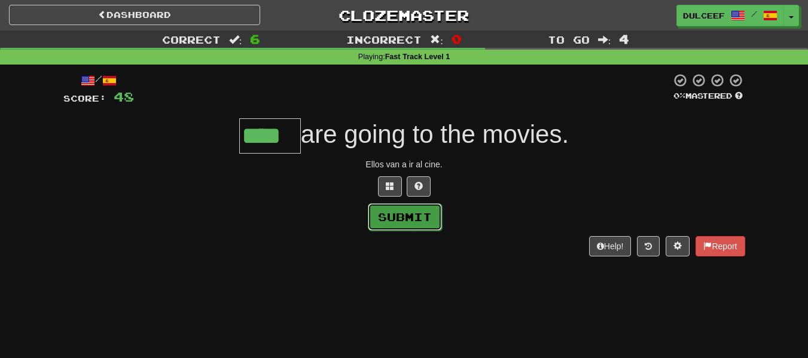
click at [416, 210] on button "Submit" at bounding box center [405, 217] width 74 height 28
type input "****"
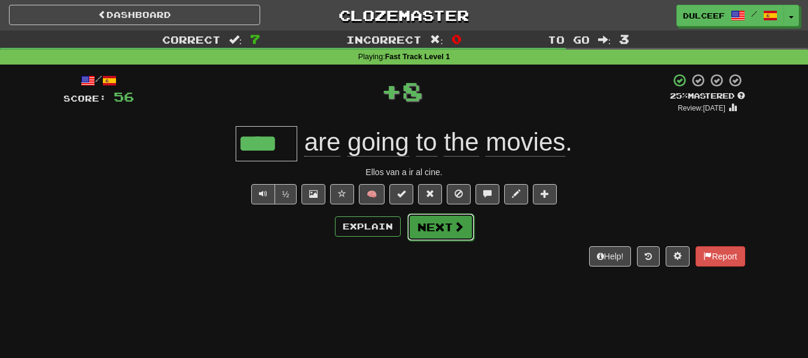
click at [444, 227] on button "Next" at bounding box center [440, 228] width 67 height 28
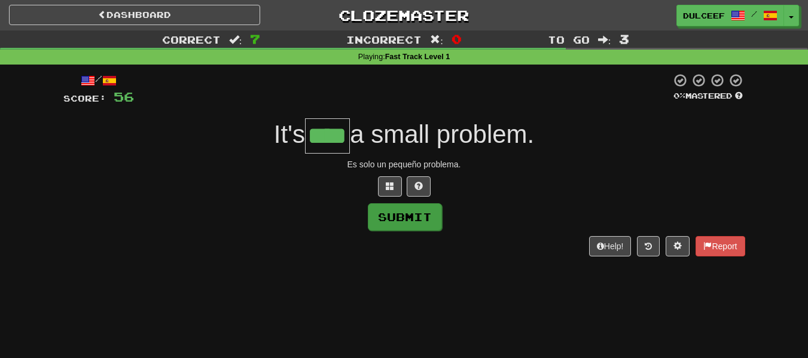
type input "****"
click at [430, 221] on button "Submit" at bounding box center [405, 217] width 74 height 28
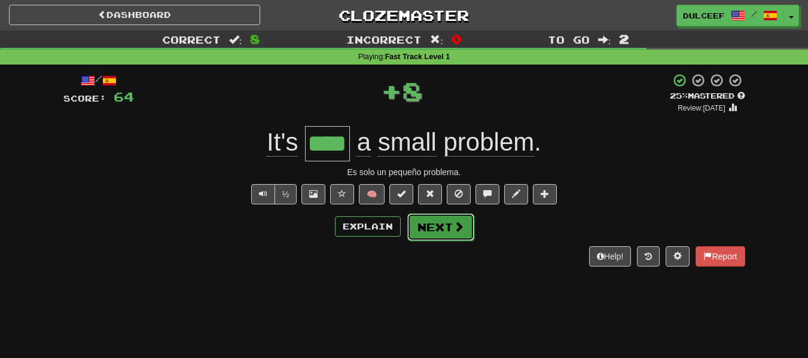
click at [446, 227] on button "Next" at bounding box center [440, 228] width 67 height 28
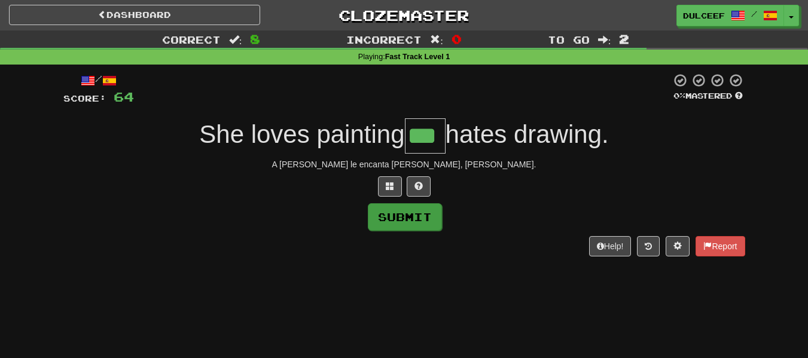
type input "***"
click at [401, 214] on button "Submit" at bounding box center [405, 217] width 74 height 28
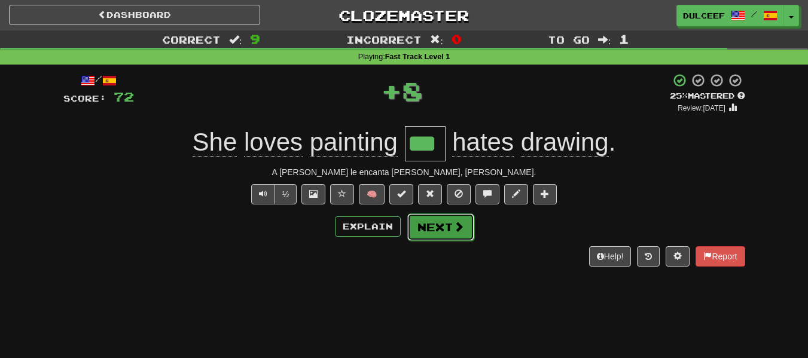
click at [435, 239] on button "Next" at bounding box center [440, 228] width 67 height 28
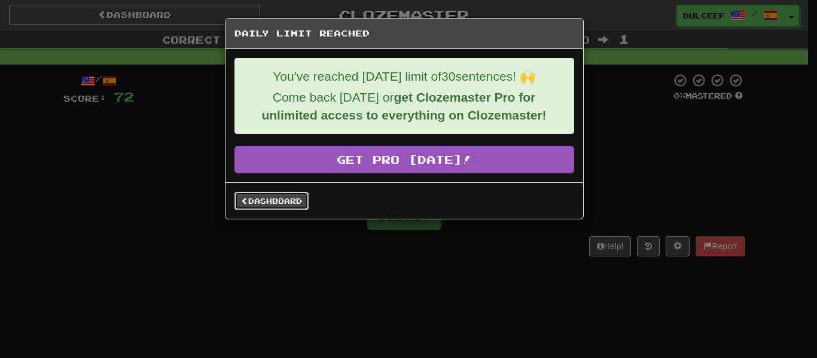
click at [292, 202] on link "Dashboard" at bounding box center [271, 201] width 74 height 18
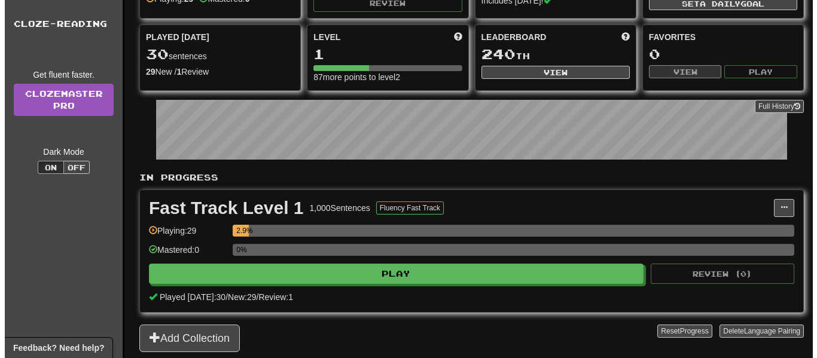
scroll to position [105, 0]
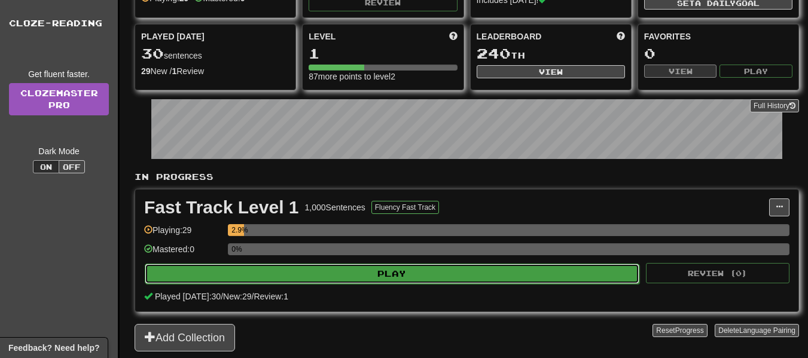
click at [415, 279] on button "Play" at bounding box center [392, 274] width 495 height 20
select select "**"
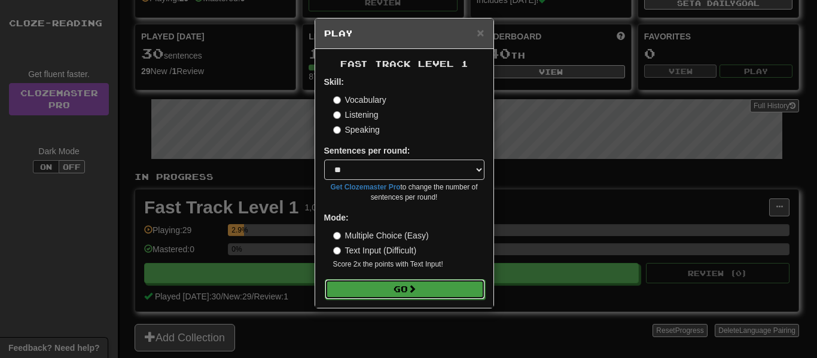
click at [414, 290] on span at bounding box center [412, 289] width 8 height 8
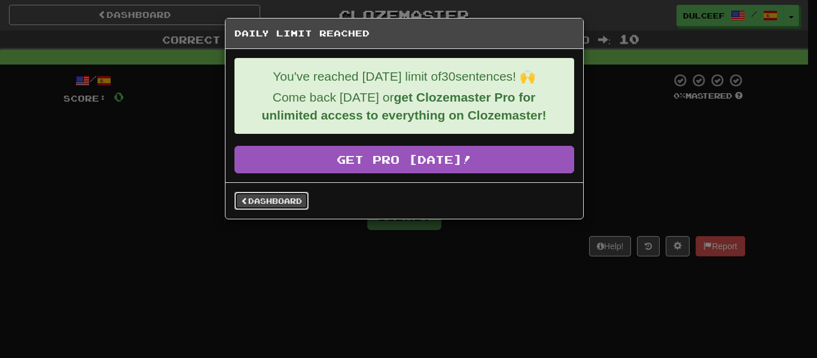
click at [295, 205] on link "Dashboard" at bounding box center [271, 201] width 74 height 18
